Goal: Information Seeking & Learning: Learn about a topic

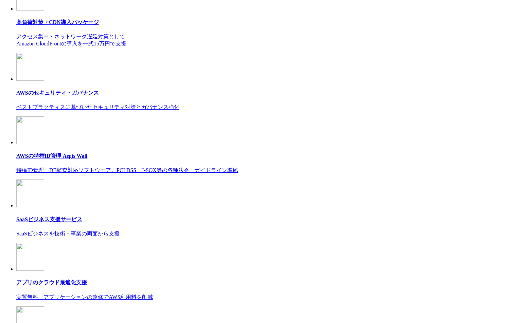
scroll to position [3505, 0]
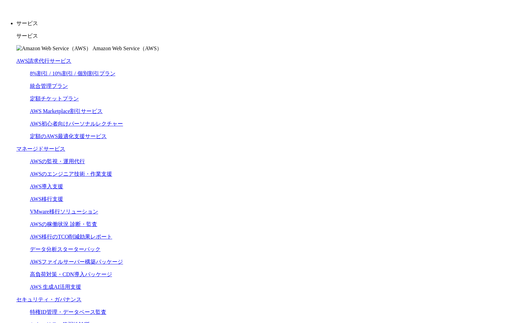
scroll to position [144, 0]
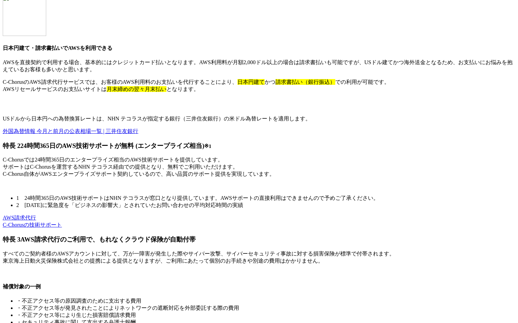
scroll to position [4829, 0]
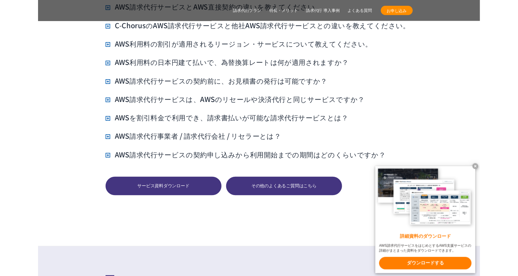
scroll to position [4733, 0]
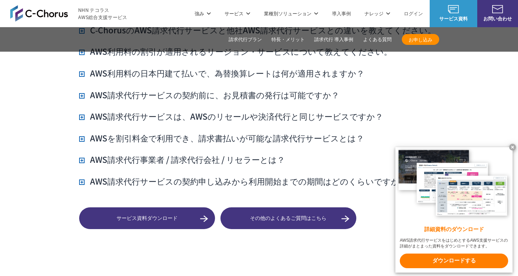
click at [512, 146] on x-t at bounding box center [512, 147] width 7 height 7
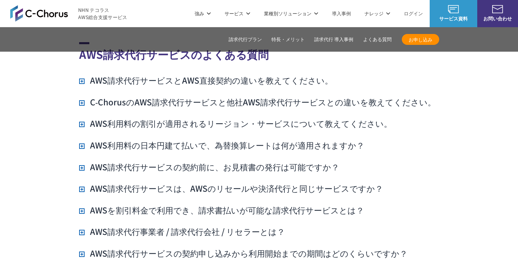
scroll to position [4708, 0]
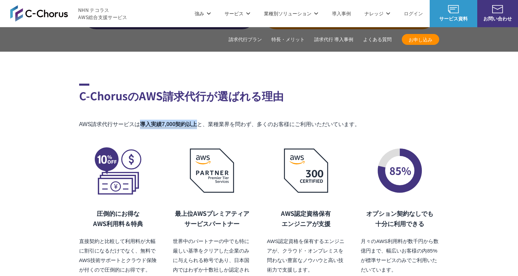
drag, startPoint x: 141, startPoint y: 110, endPoint x: 200, endPoint y: 110, distance: 59.4
click at [197, 121] on mark "導入実績7,000契約以上" at bounding box center [168, 124] width 57 height 7
copy mark "導入実績7,000契約以上"
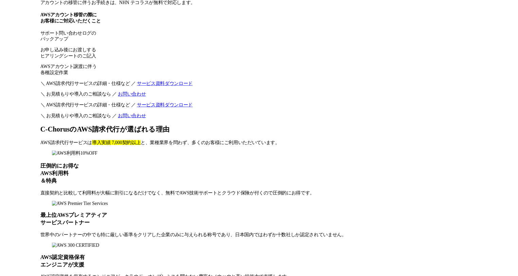
scroll to position [4830, 0]
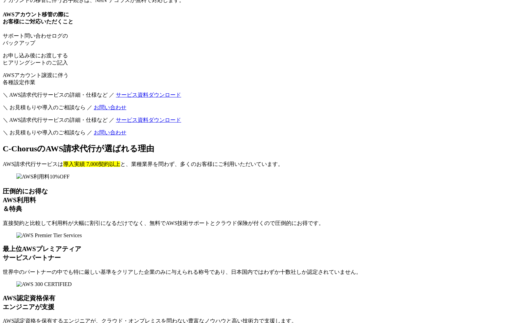
click at [76, 156] on section "C-ChorusのAWS請求代行が選ばれる理由 AWS請求代行サービスは 導入実績 7,000契約以上 と、業種業界を問わず、多くのお客様にご利用いただいてい…" at bounding box center [259, 258] width 512 height 231
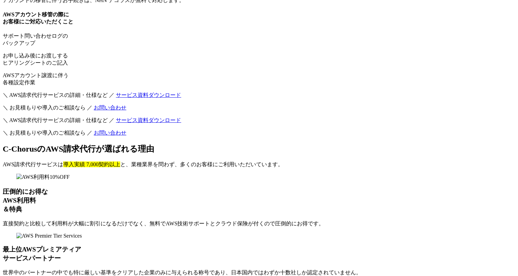
click at [120, 161] on mark "導入実績 7,000契約以上" at bounding box center [91, 164] width 57 height 6
drag, startPoint x: 165, startPoint y: 86, endPoint x: 161, endPoint y: 85, distance: 4.7
click at [120, 161] on mark "導入実績 7,000契約以上" at bounding box center [91, 164] width 57 height 6
click at [169, 143] on div "C-ChorusのAWS請求代行が選ばれる理由 AWS請求代行サービスは 導入実績 7,000契約以上 と、業種業界を問わず、多くのお客様にご利用いただいてい…" at bounding box center [259, 258] width 512 height 231
click at [120, 161] on mark "導入実績 7,000契約以上" at bounding box center [91, 164] width 57 height 6
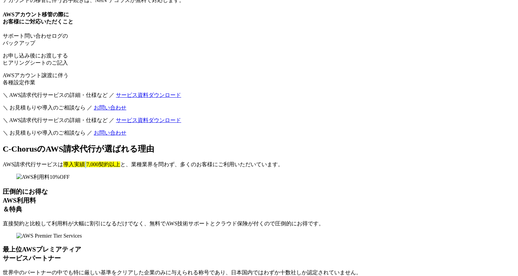
click at [120, 161] on mark "導入実績 7,000契約以上" at bounding box center [91, 164] width 57 height 6
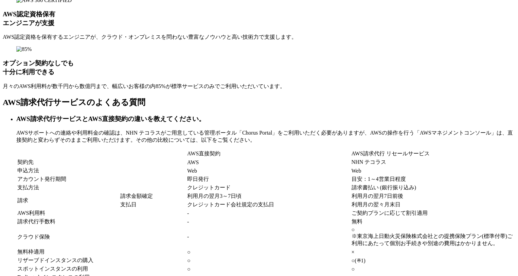
scroll to position [5114, 0]
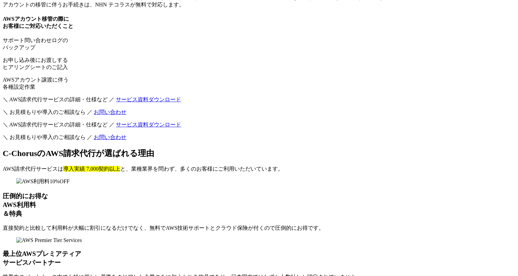
scroll to position [4835, 0]
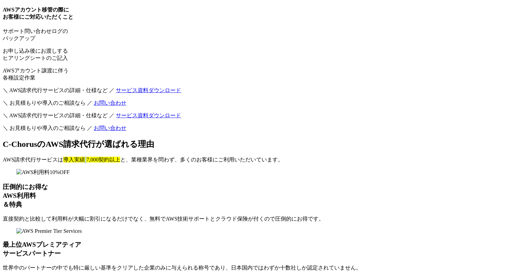
click at [120, 156] on mark "導入実績 7,000契約以上" at bounding box center [91, 159] width 57 height 6
